Goal: Navigation & Orientation: Find specific page/section

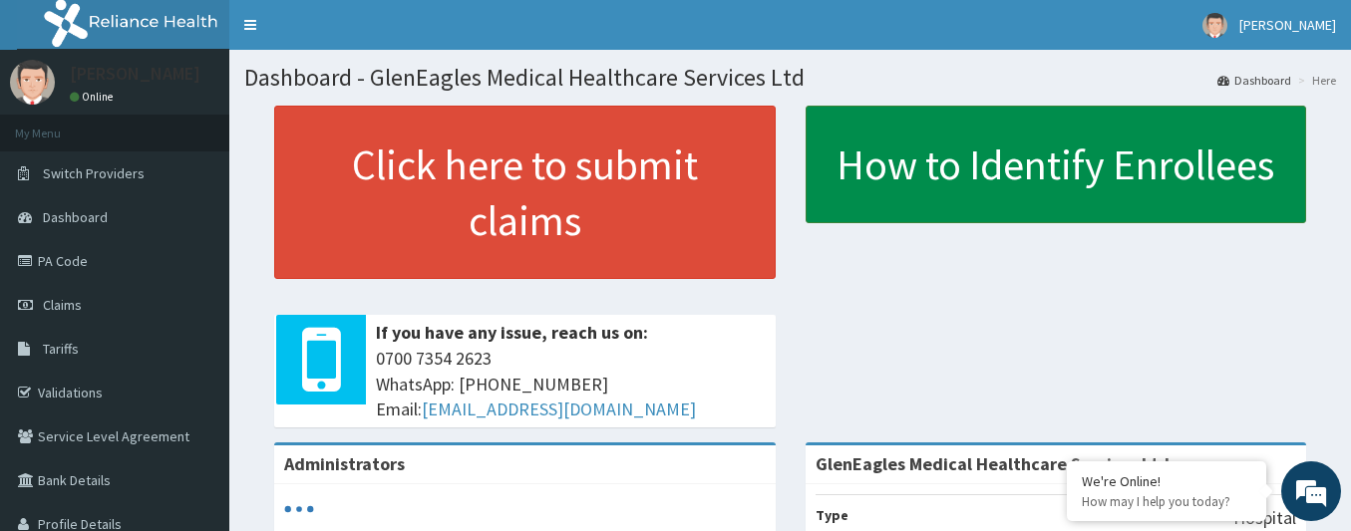
click at [957, 154] on link "How to Identify Enrollees" at bounding box center [1057, 165] width 502 height 118
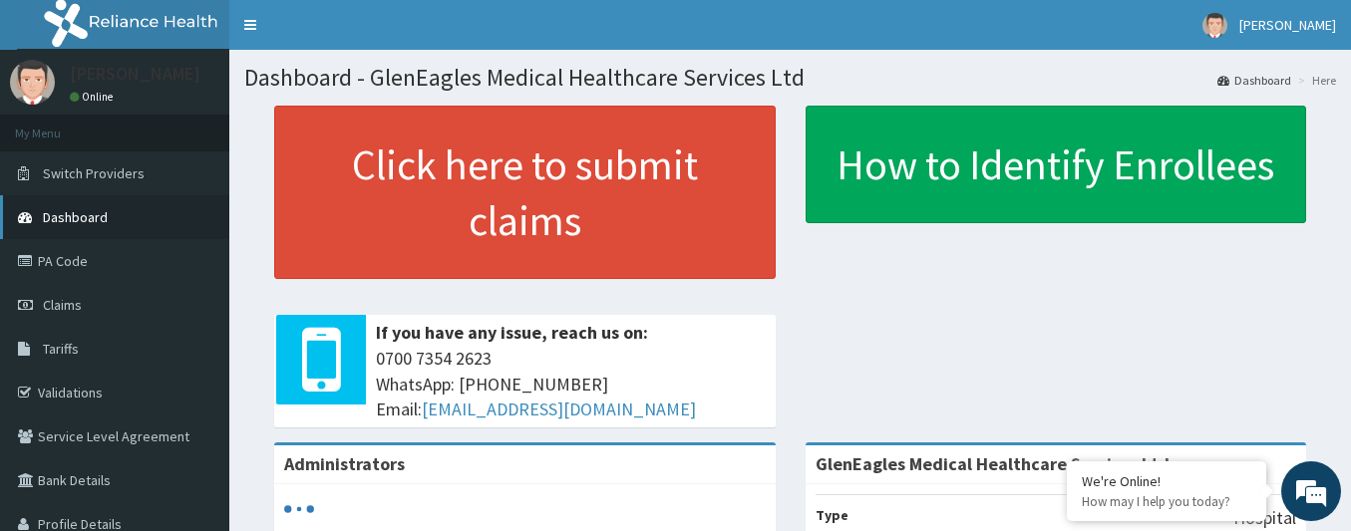
click at [98, 215] on span "Dashboard" at bounding box center [75, 217] width 65 height 18
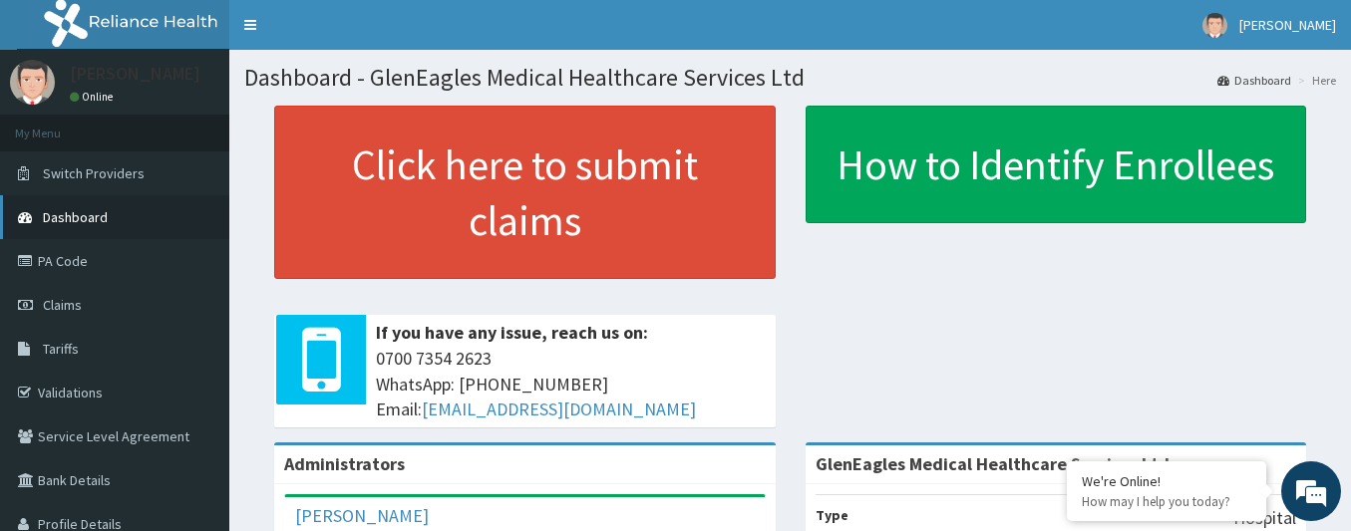
click at [213, 215] on link "Dashboard" at bounding box center [114, 217] width 229 height 44
